Goal: Task Accomplishment & Management: Manage account settings

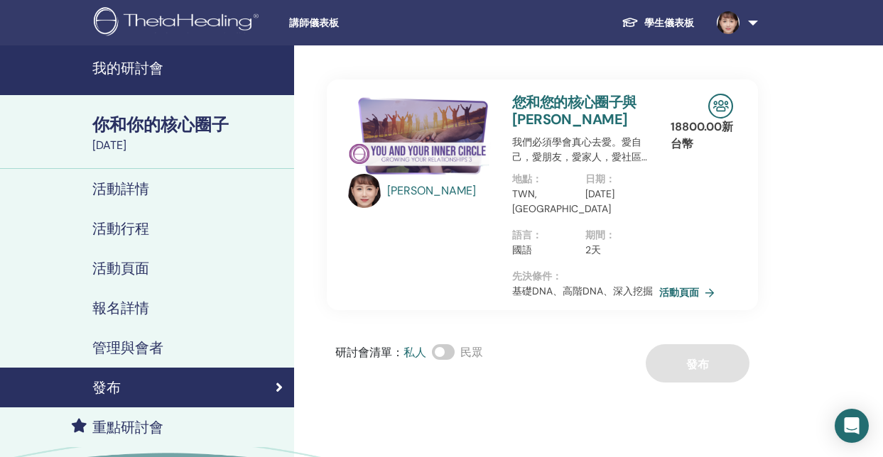
scroll to position [34, 0]
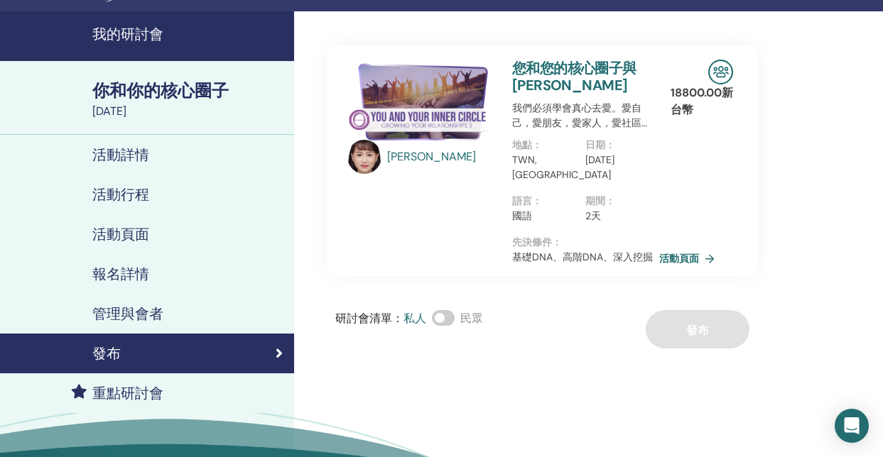
drag, startPoint x: 813, startPoint y: 81, endPoint x: 806, endPoint y: 5, distance: 76.3
click at [813, 80] on div "何淑珍 您和您的核心圈子與 SHU CHEN HO 我們必須學會真心去愛。愛自己，愛朋友，愛家人，愛社區… 地點 ： TWN, 台中市 日期 ： 2025年9…" at bounding box center [588, 279] width 589 height 536
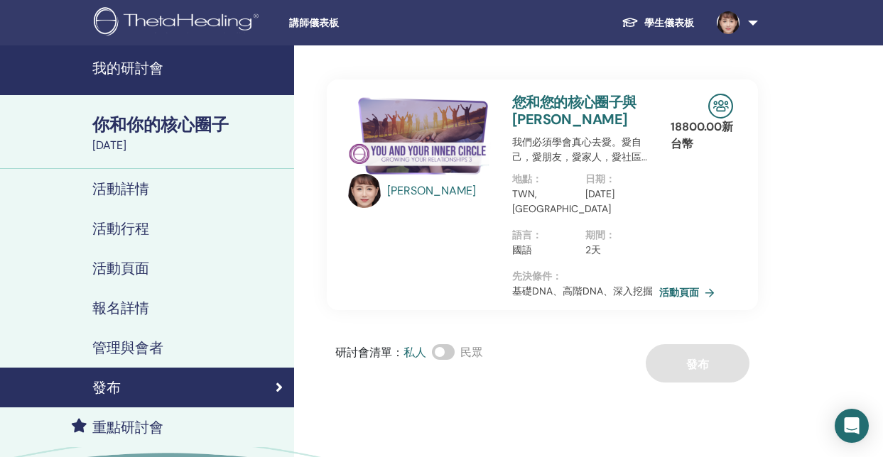
click at [742, 31] on link at bounding box center [734, 22] width 58 height 45
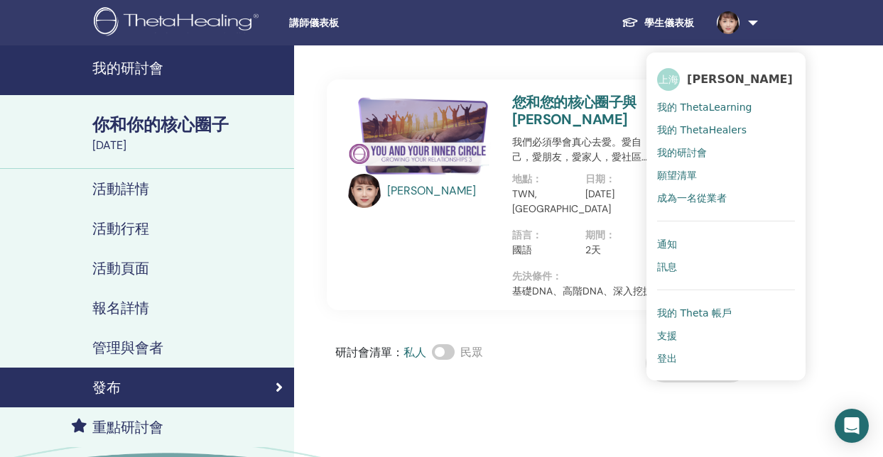
click at [682, 362] on link "登出" at bounding box center [726, 358] width 138 height 23
click at [674, 357] on font "登出" at bounding box center [667, 358] width 20 height 11
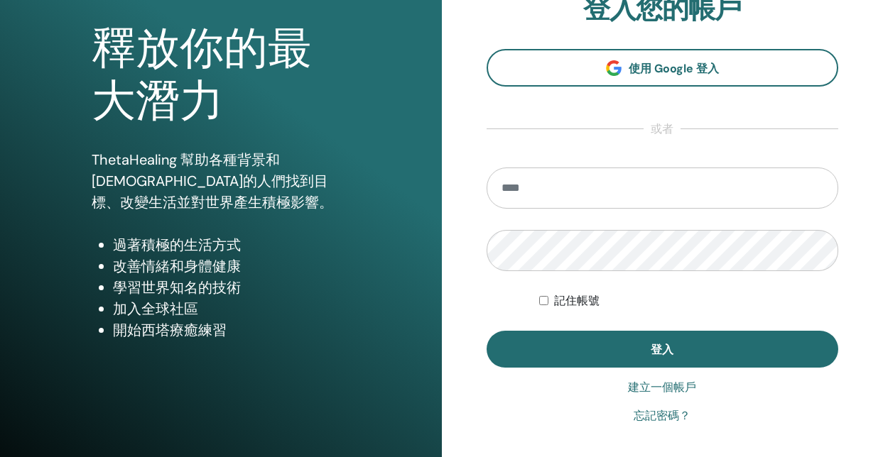
scroll to position [141, 0]
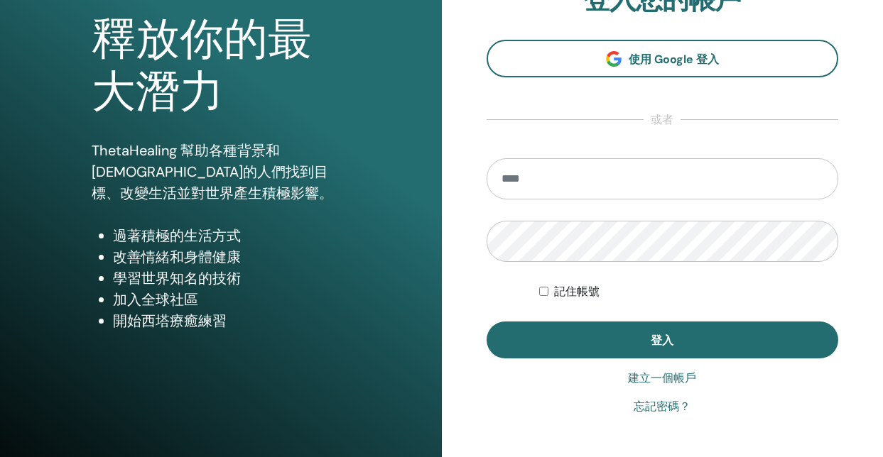
click at [702, 161] on input "email" at bounding box center [663, 178] width 352 height 41
click at [641, 181] on input "email" at bounding box center [663, 178] width 352 height 41
click at [533, 190] on input "email" at bounding box center [663, 178] width 352 height 41
